Goal: Complete application form

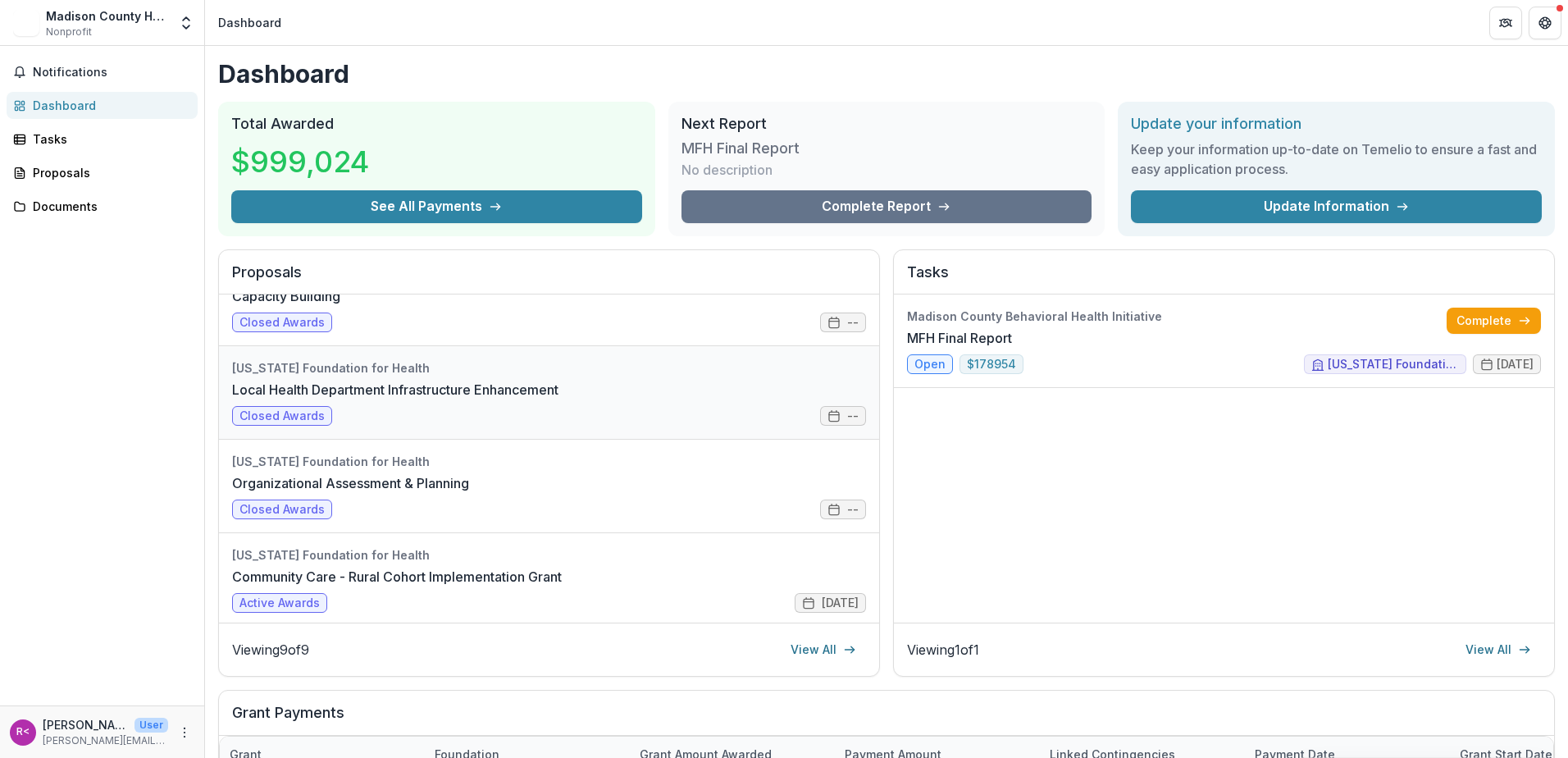
scroll to position [164, 0]
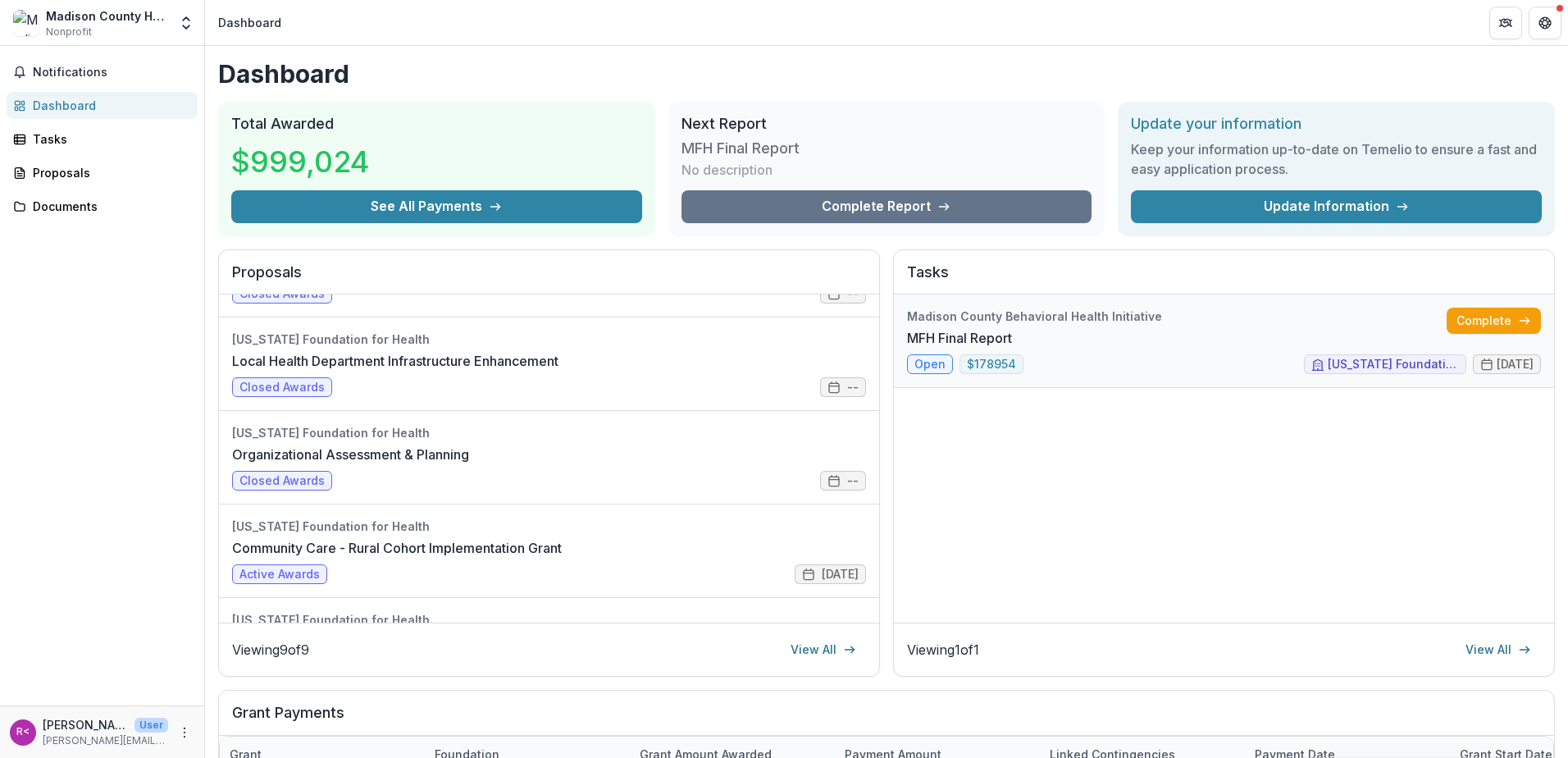
click at [932, 348] on link "MFH Final Report" at bounding box center [959, 338] width 105 height 20
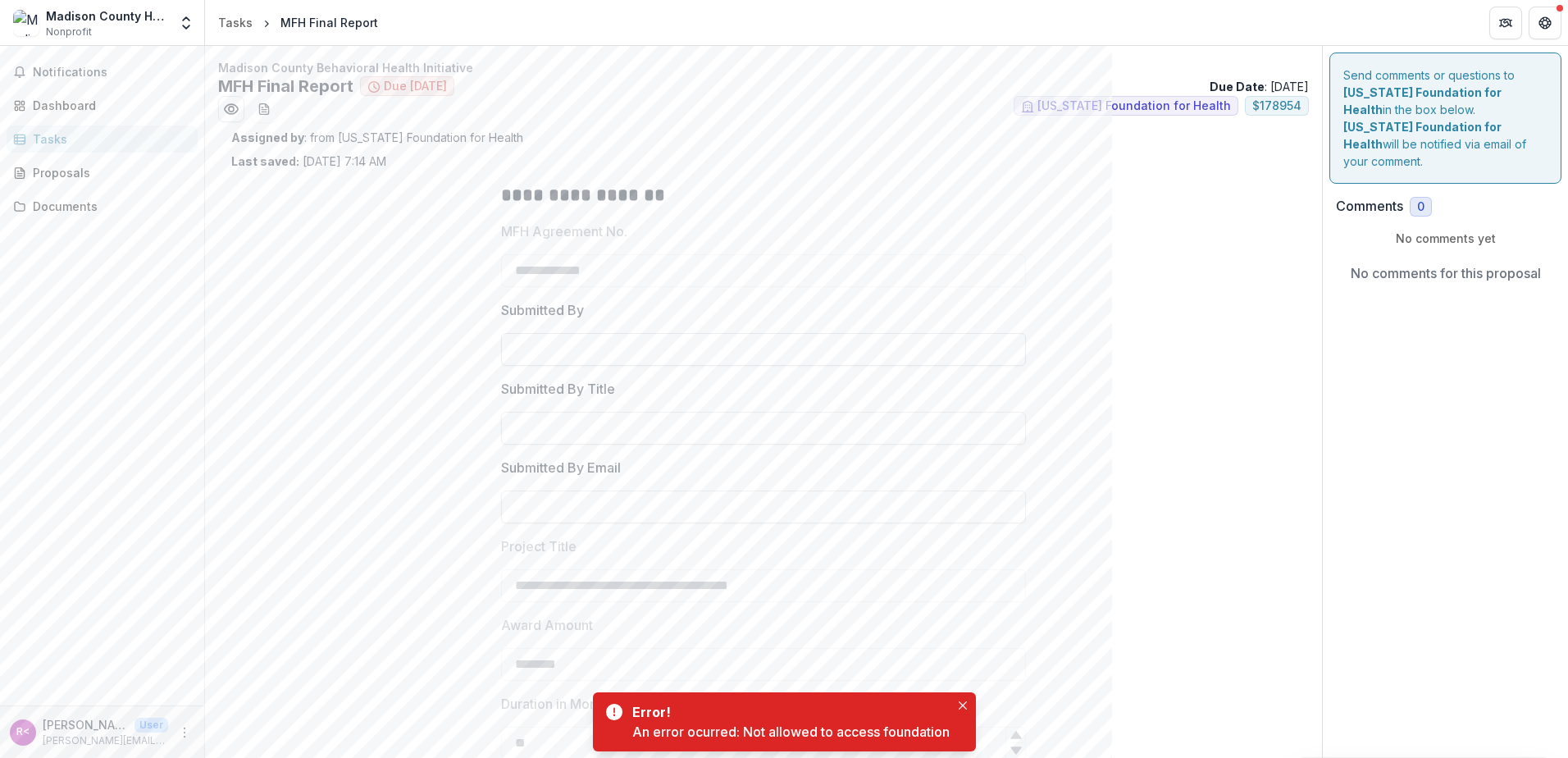
click at [569, 355] on input "Submitted By" at bounding box center [764, 350] width 525 height 33
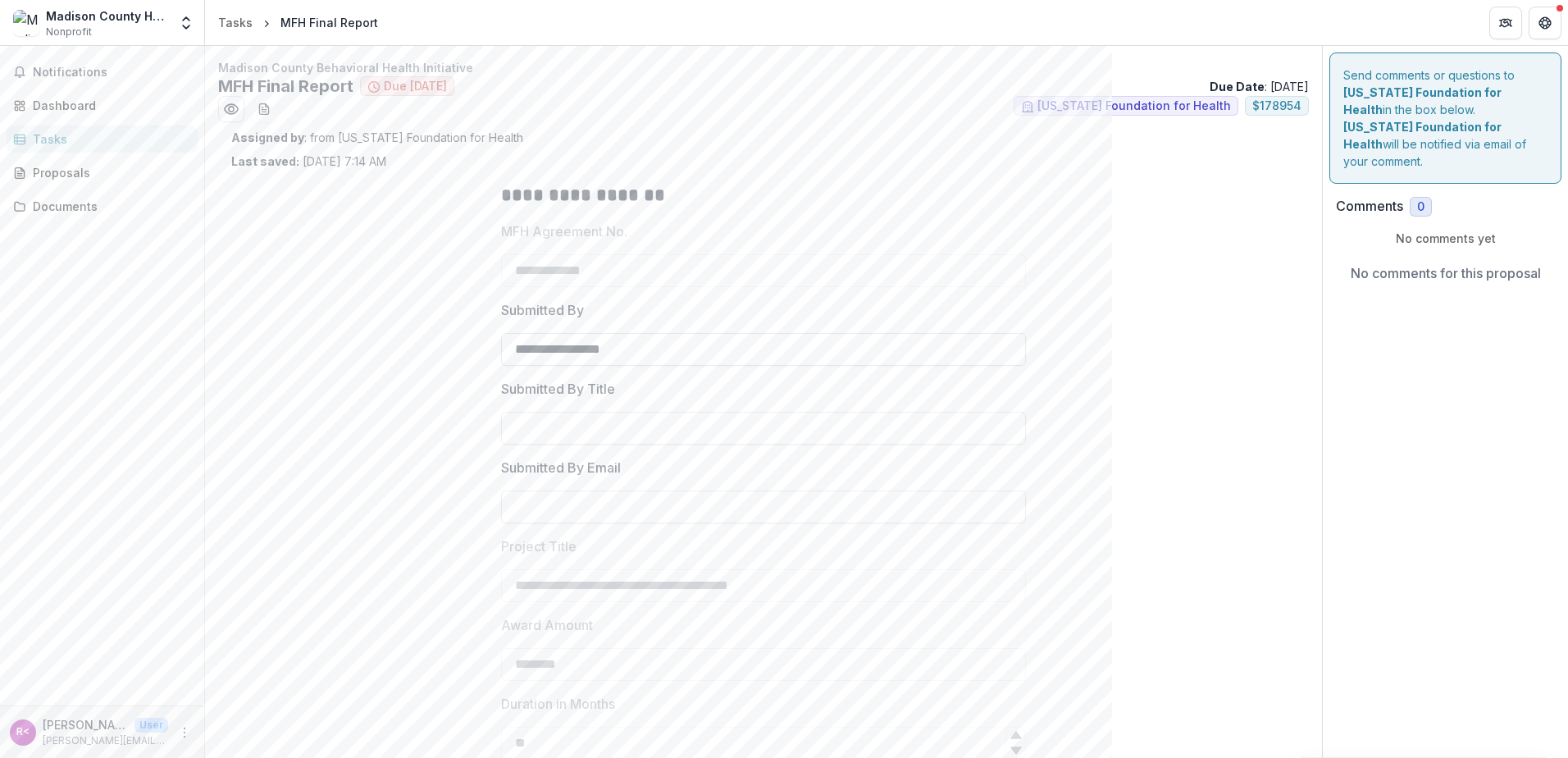
type input "**********"
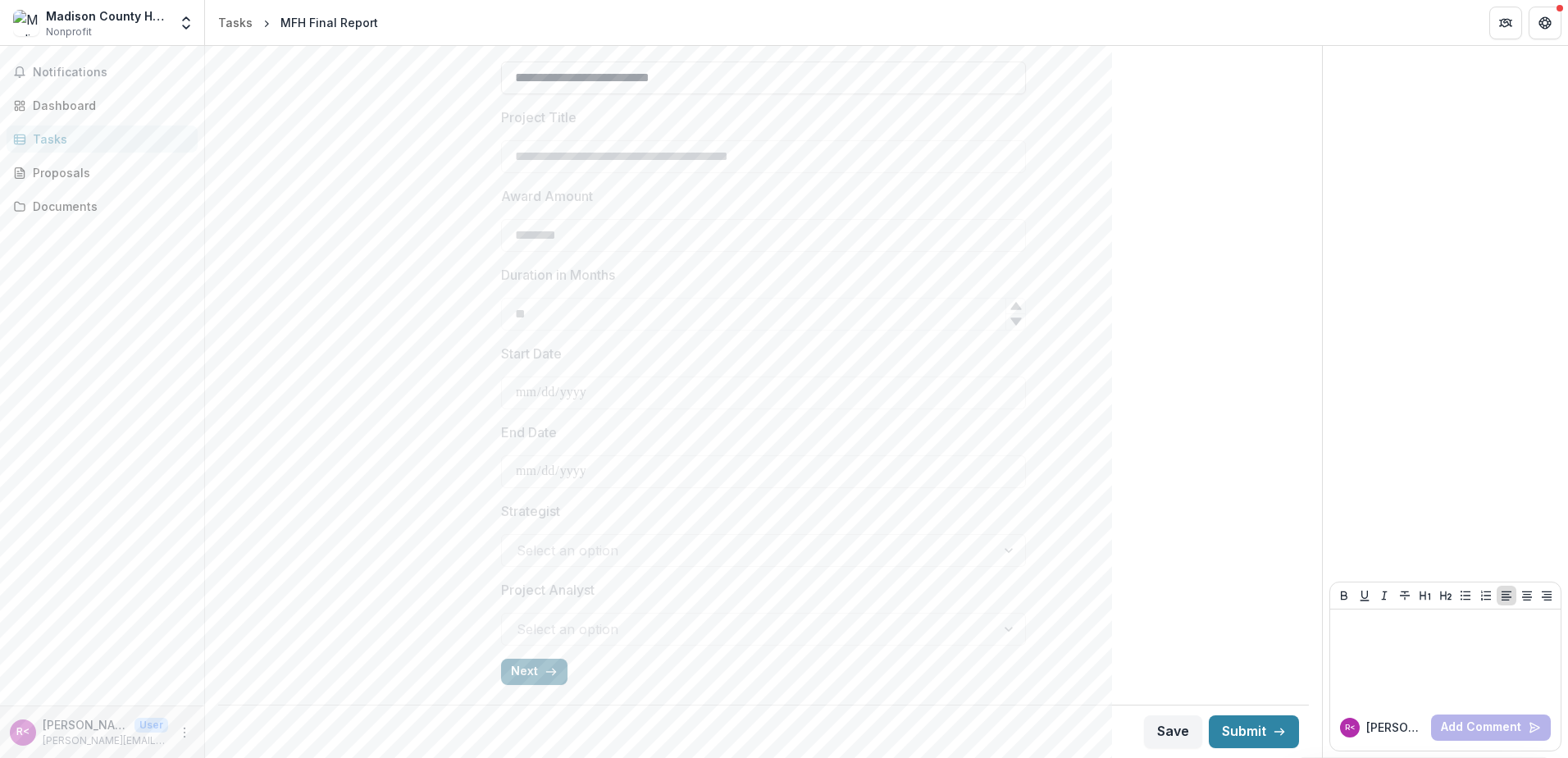
click at [524, 671] on button "Next" at bounding box center [534, 672] width 67 height 26
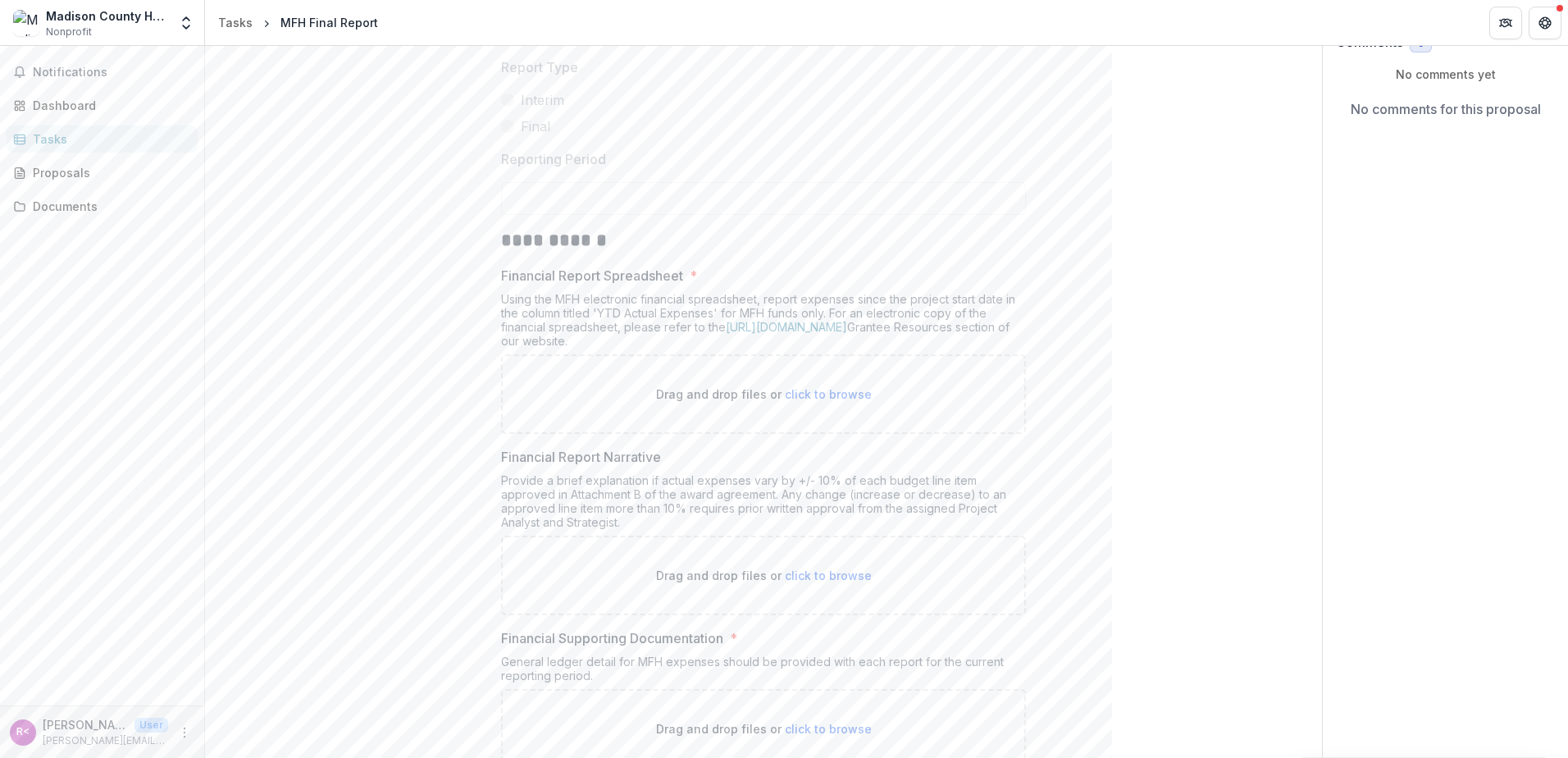
scroll to position [246, 0]
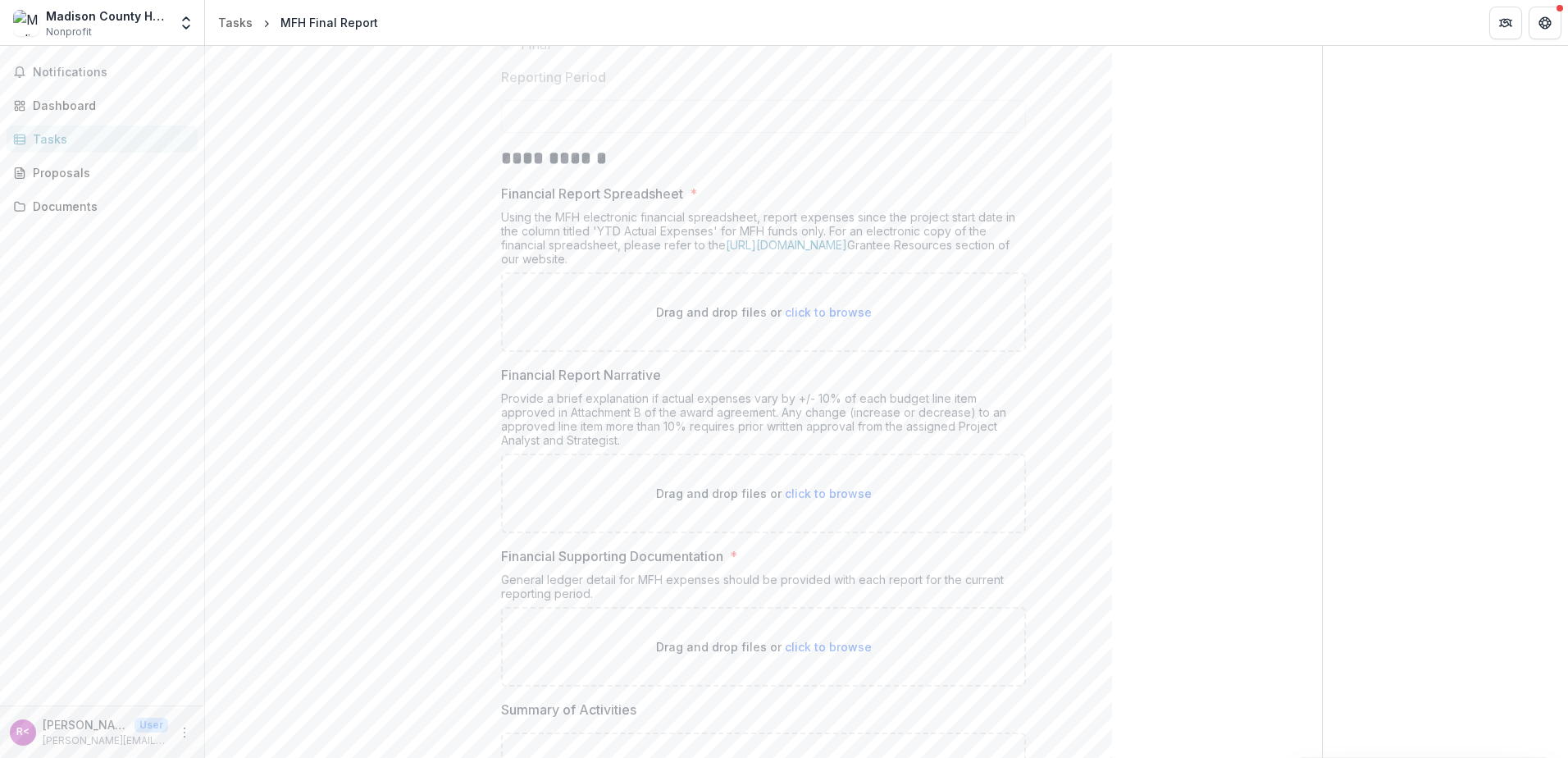
click at [608, 634] on div "Drag and drop files or click to browse" at bounding box center [764, 647] width 525 height 80
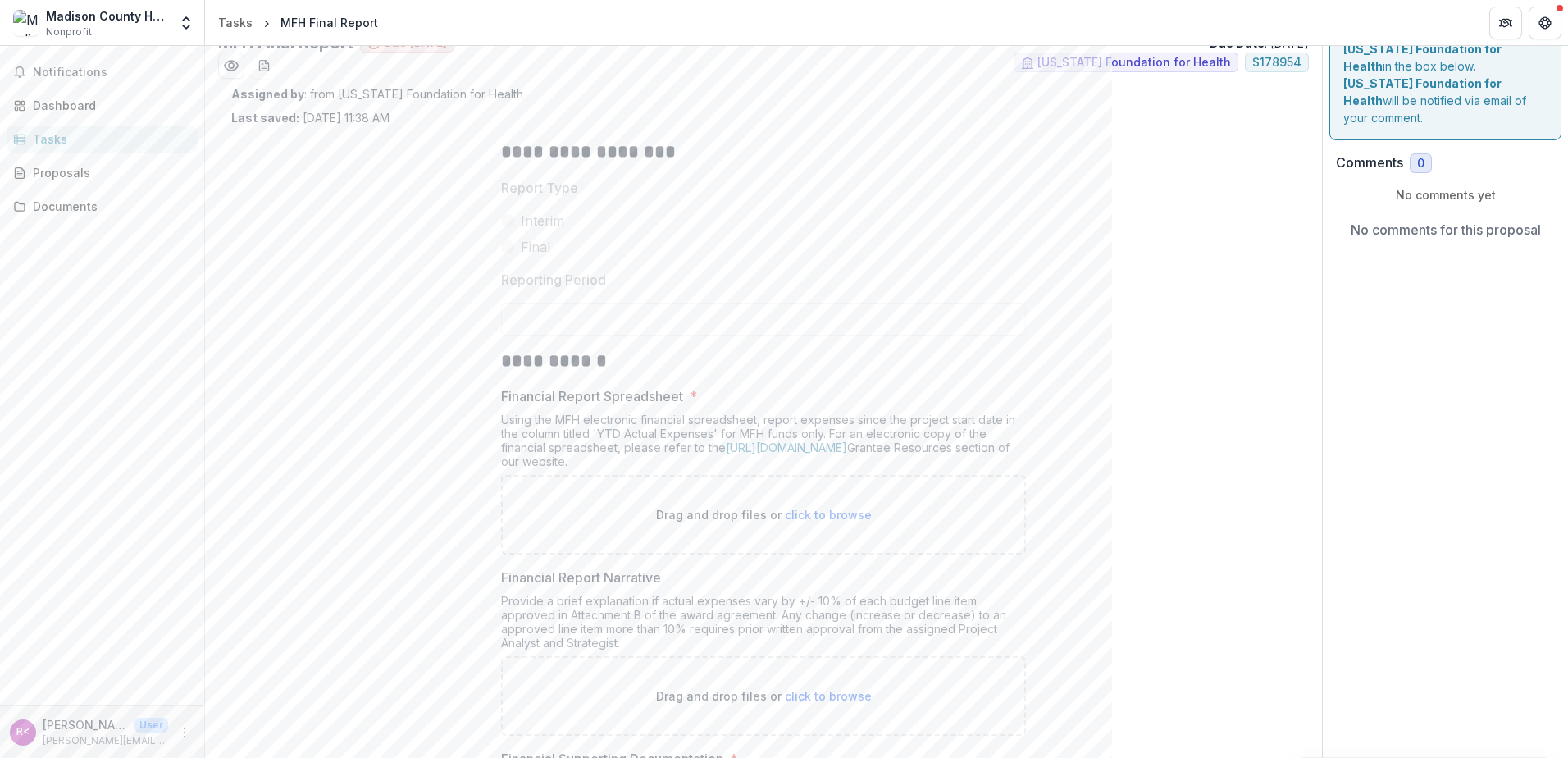
scroll to position [0, 0]
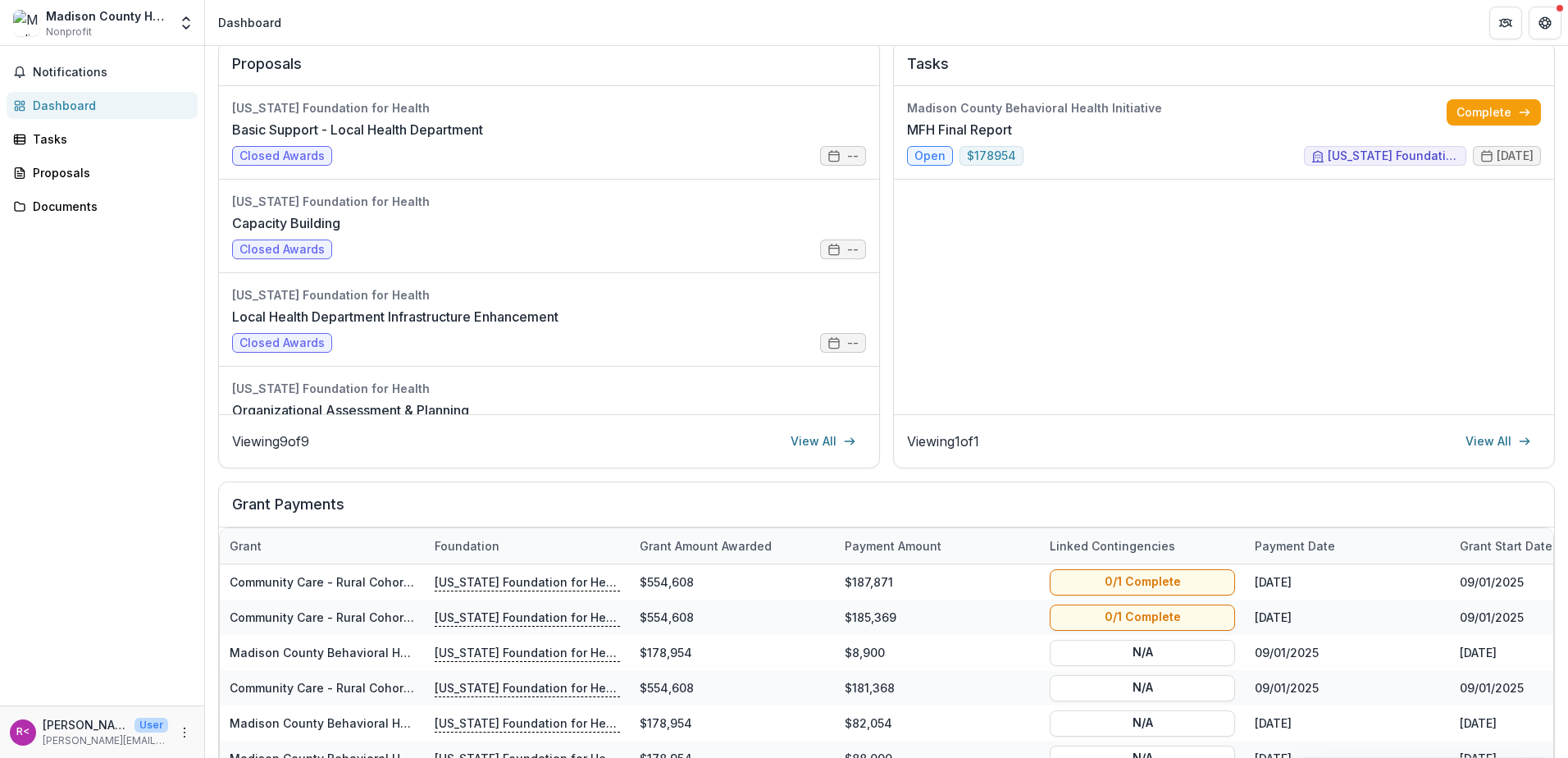
scroll to position [246, 0]
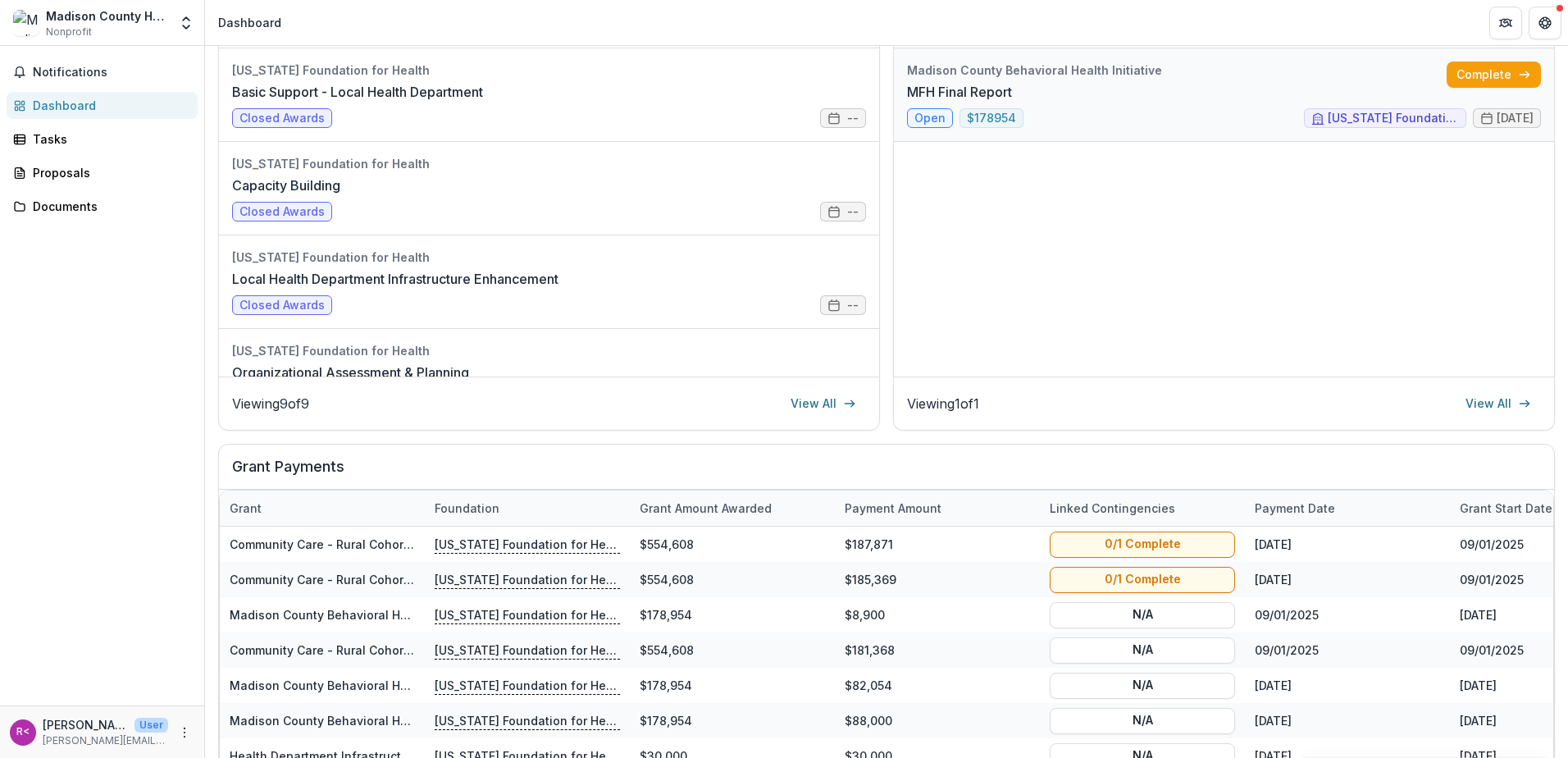
click at [918, 101] on link "MFH Final Report" at bounding box center [959, 92] width 105 height 20
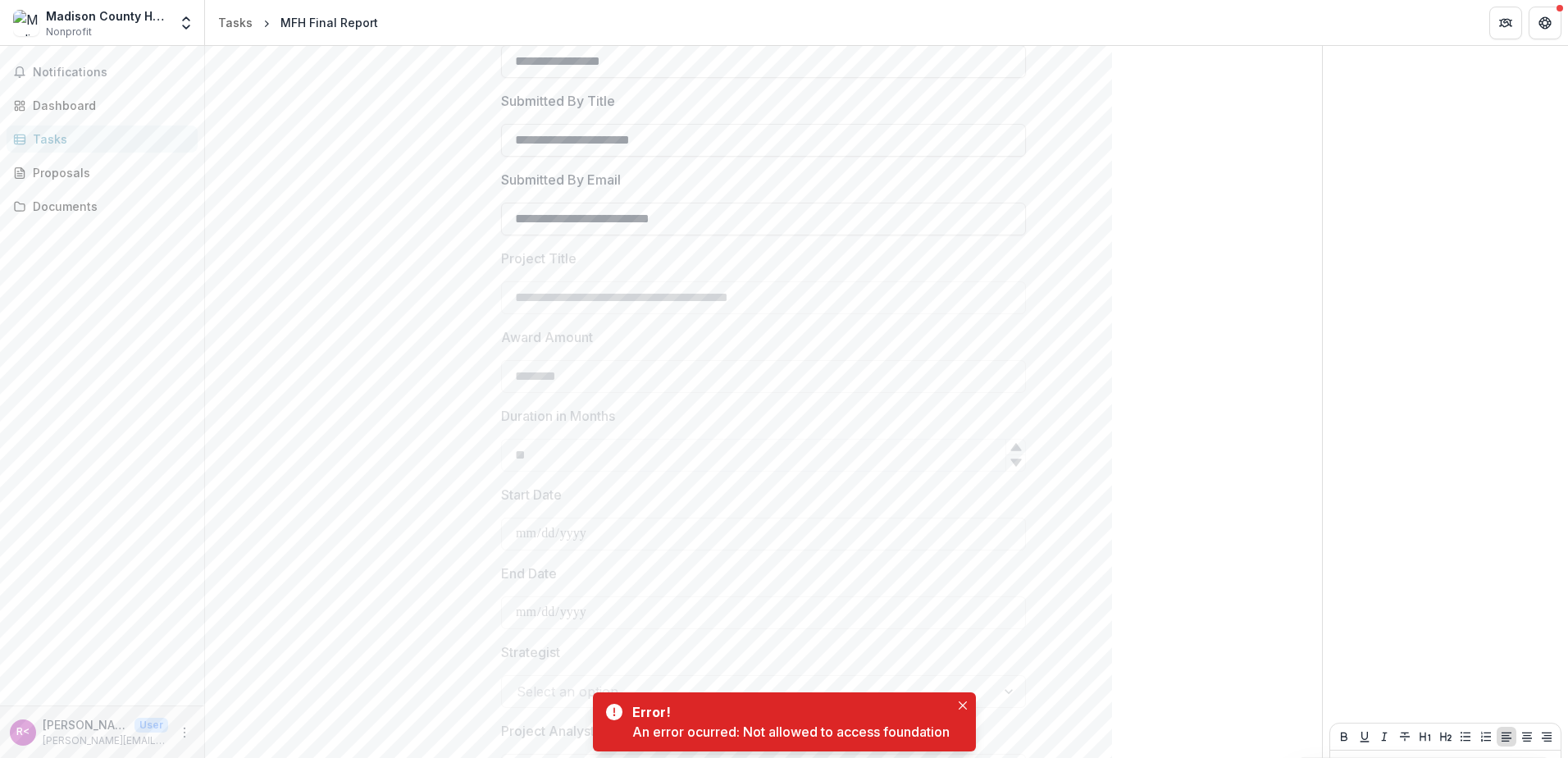
scroll to position [429, 0]
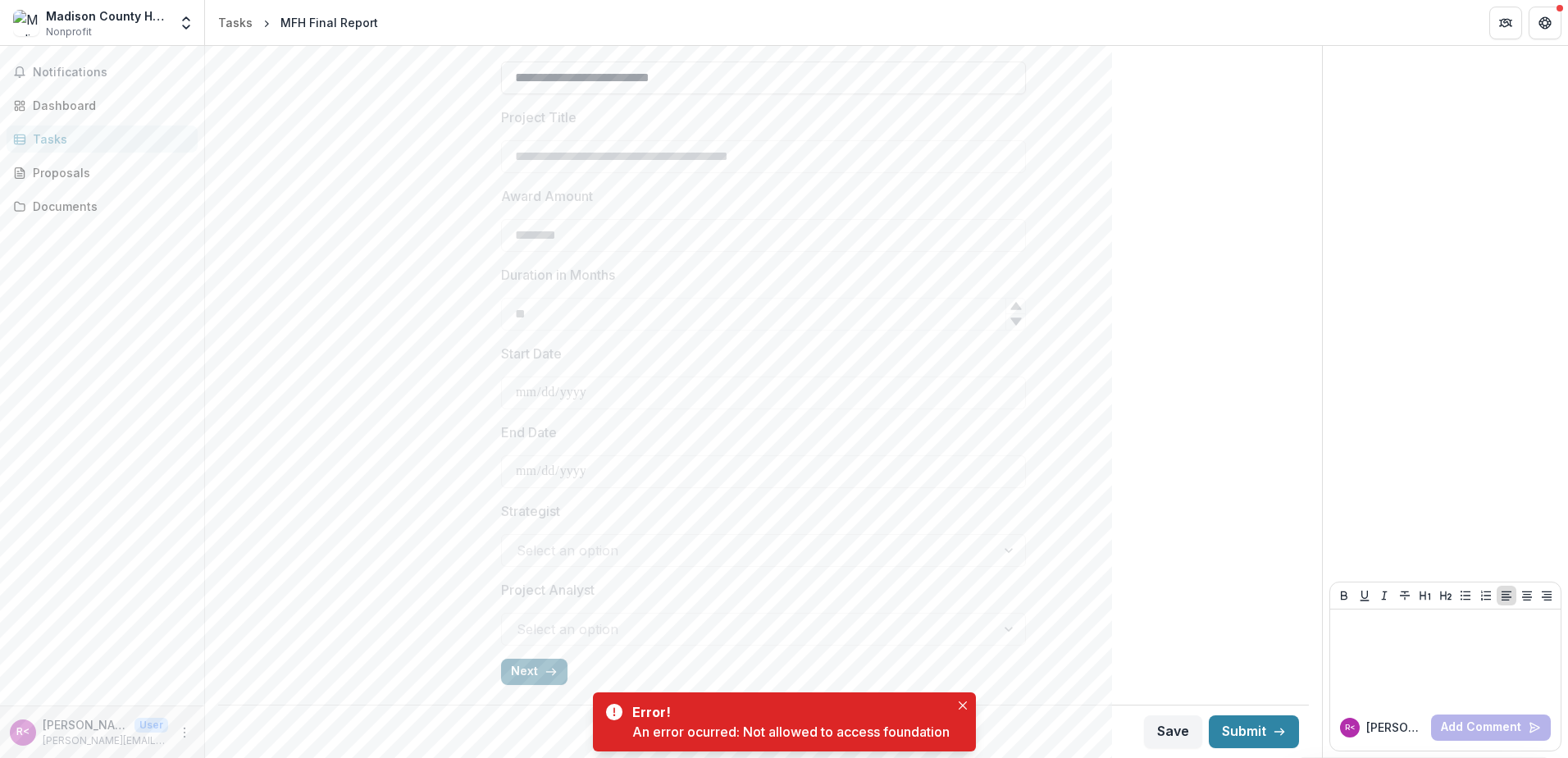
click at [520, 670] on button "Next" at bounding box center [534, 672] width 67 height 26
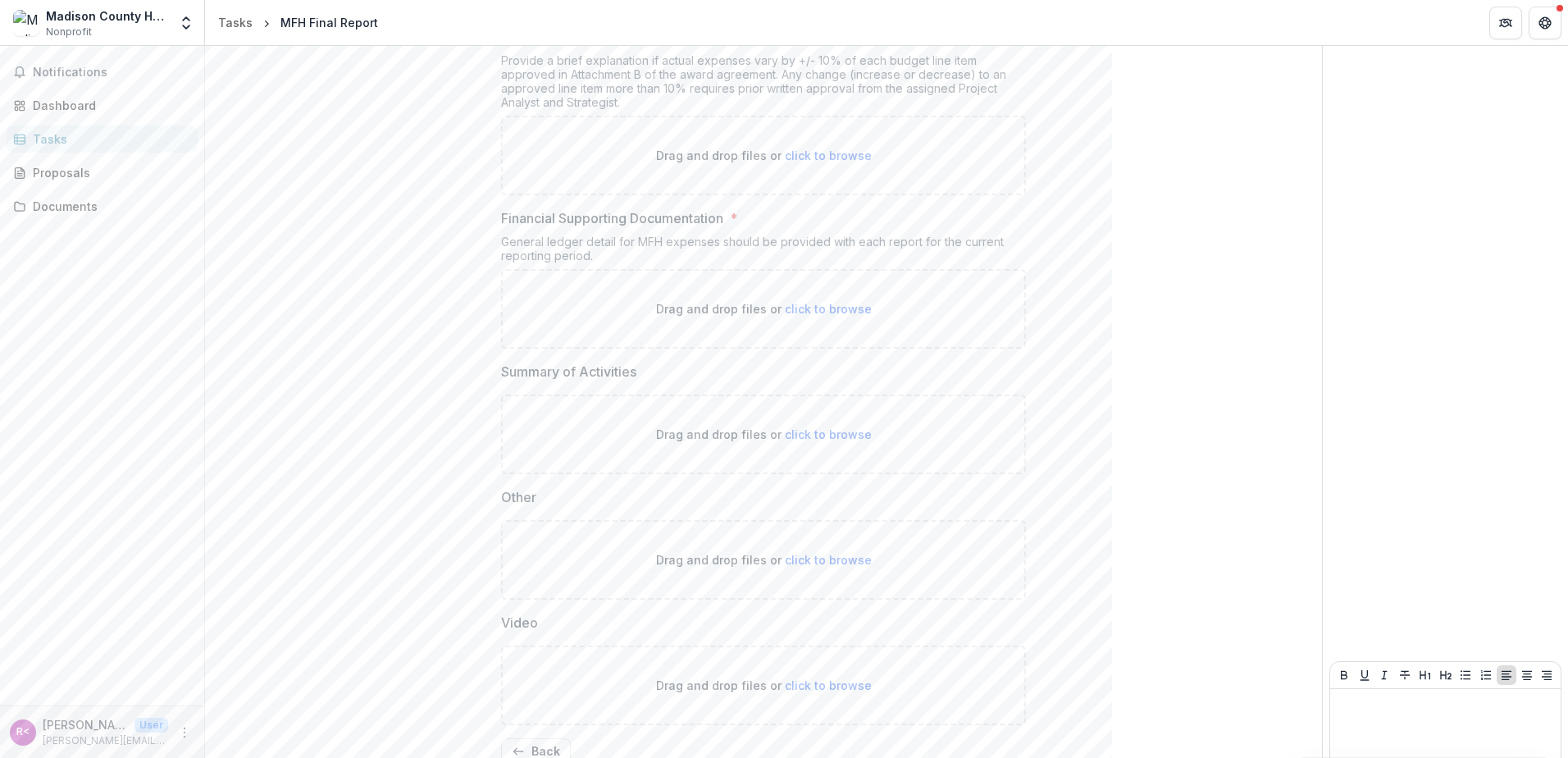
scroll to position [664, 0]
